Goal: Browse casually: Explore the website without a specific task or goal

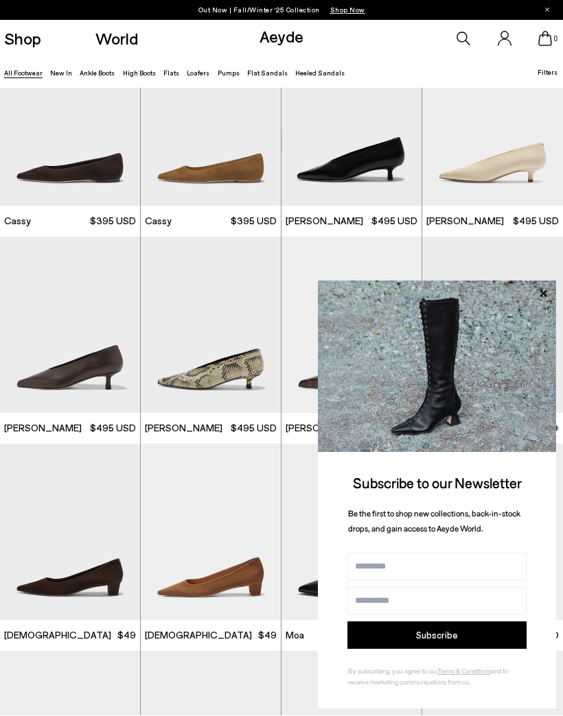
scroll to position [10009, 0]
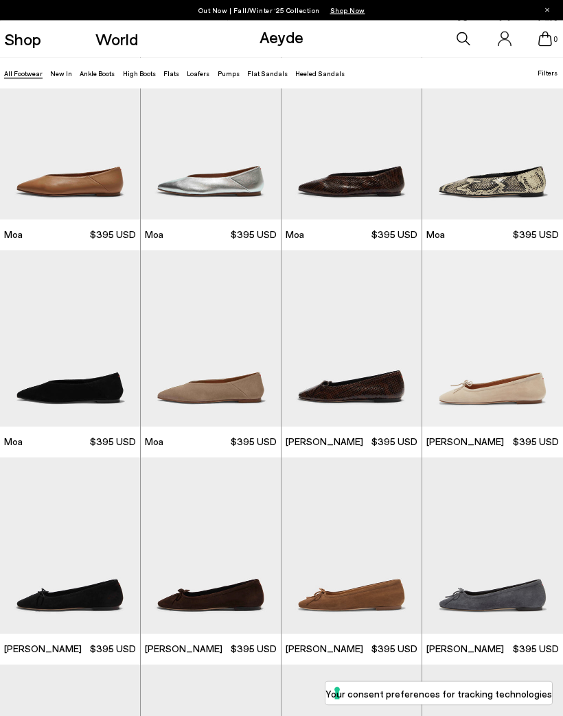
scroll to position [10628, 0]
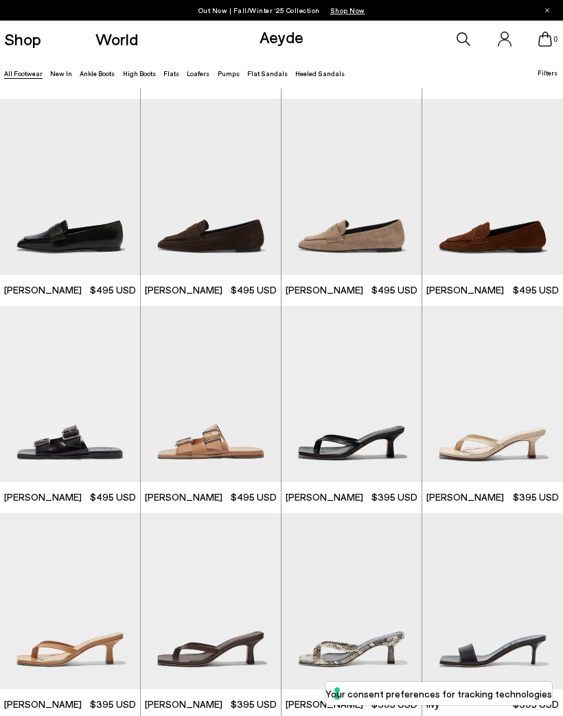
scroll to position [14303, 0]
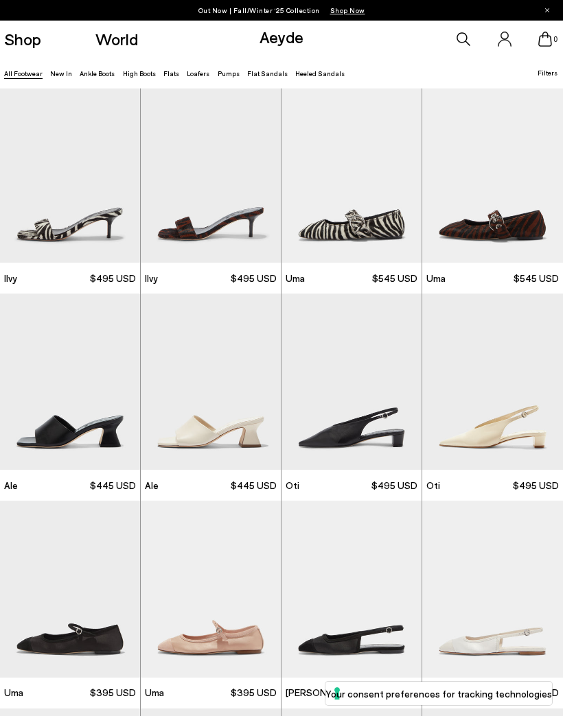
scroll to position [18034, 0]
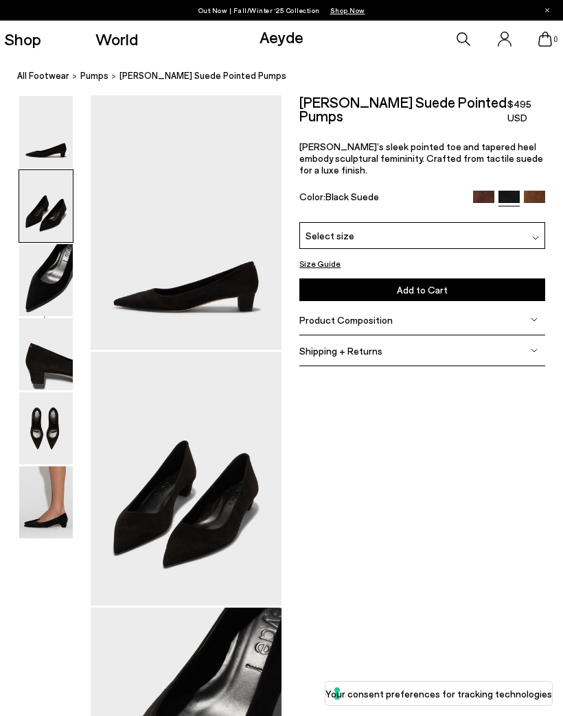
scroll to position [152, 0]
